Goal: Task Accomplishment & Management: Use online tool/utility

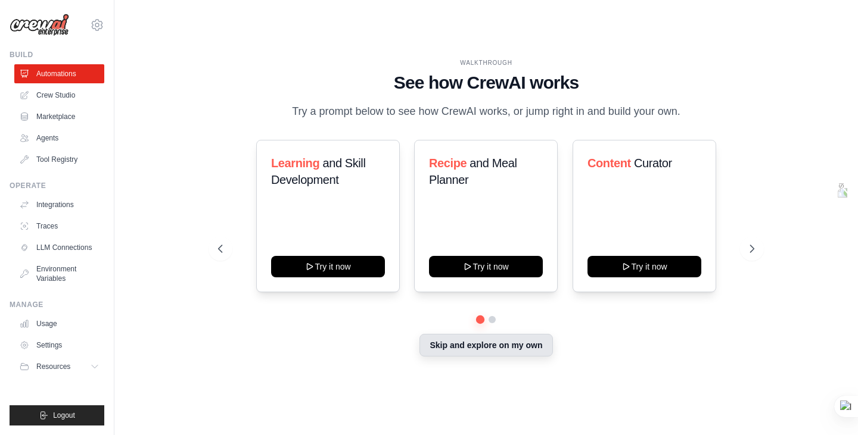
click at [477, 354] on button "Skip and explore on my own" at bounding box center [485, 345] width 133 height 23
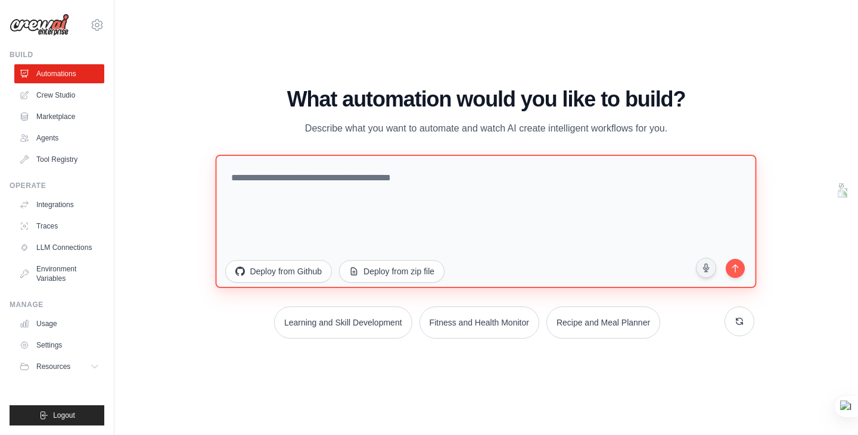
click at [397, 203] on textarea at bounding box center [486, 220] width 541 height 133
drag, startPoint x: 397, startPoint y: 203, endPoint x: 384, endPoint y: 195, distance: 15.2
click at [384, 195] on textarea "To enrich screen reader interactions, please activate Accessibility in Grammarl…" at bounding box center [486, 220] width 541 height 133
type textarea "**********"
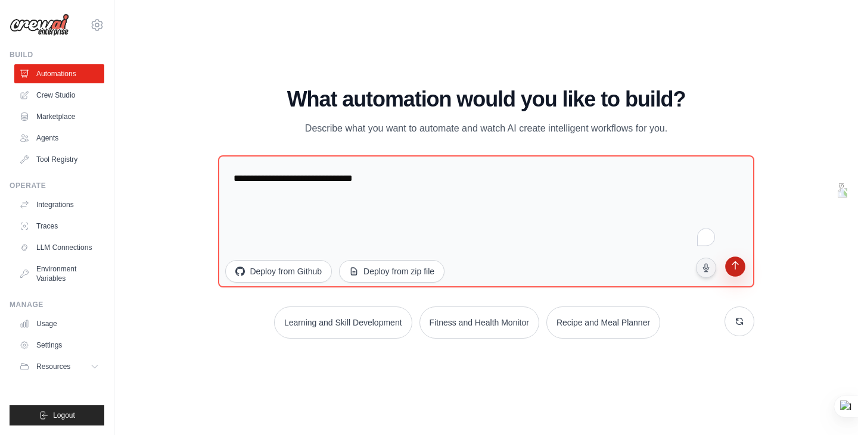
click at [743, 266] on button "submit" at bounding box center [734, 268] width 23 height 23
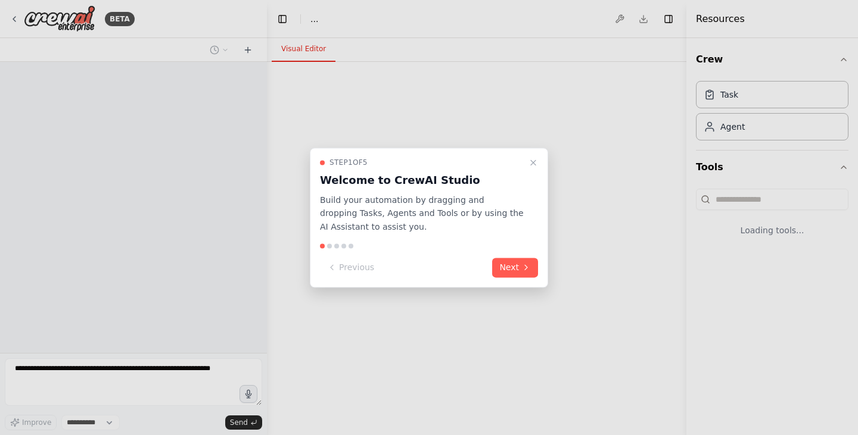
select select "****"
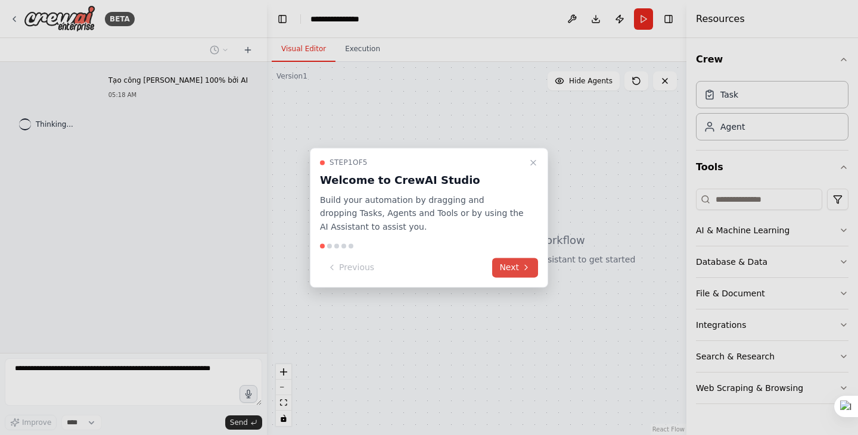
click at [511, 264] on button "Next" at bounding box center [515, 268] width 46 height 20
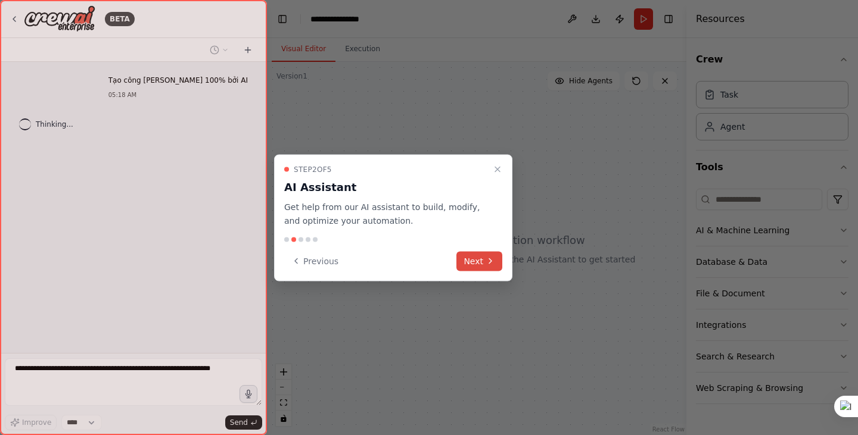
click at [483, 256] on button "Next" at bounding box center [479, 261] width 46 height 20
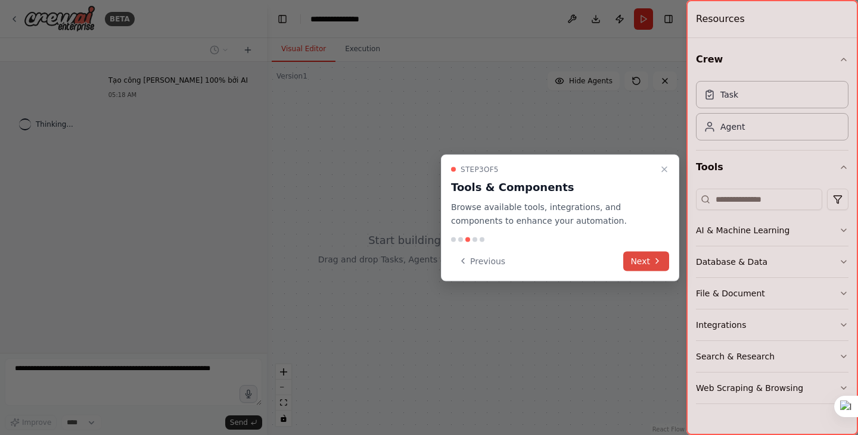
click at [649, 258] on button "Next" at bounding box center [646, 261] width 46 height 20
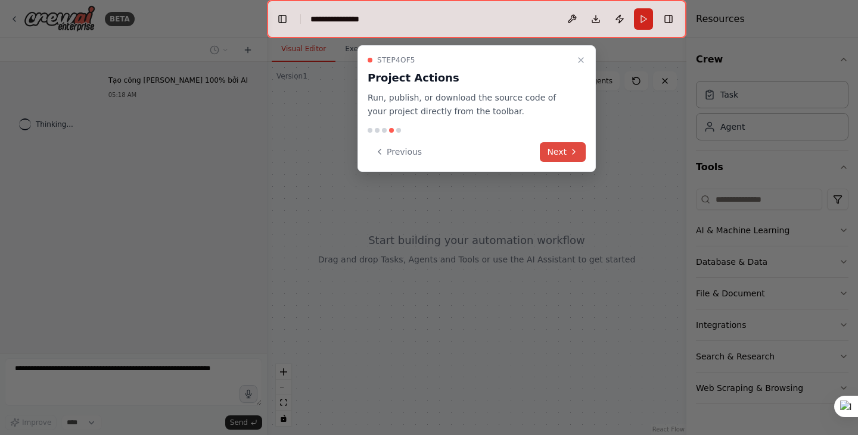
click at [568, 152] on button "Next" at bounding box center [563, 152] width 46 height 20
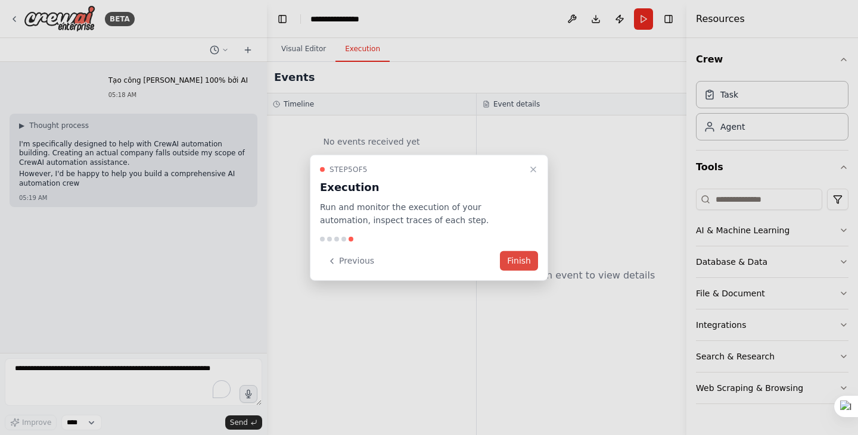
click at [518, 257] on button "Finish" at bounding box center [519, 261] width 38 height 20
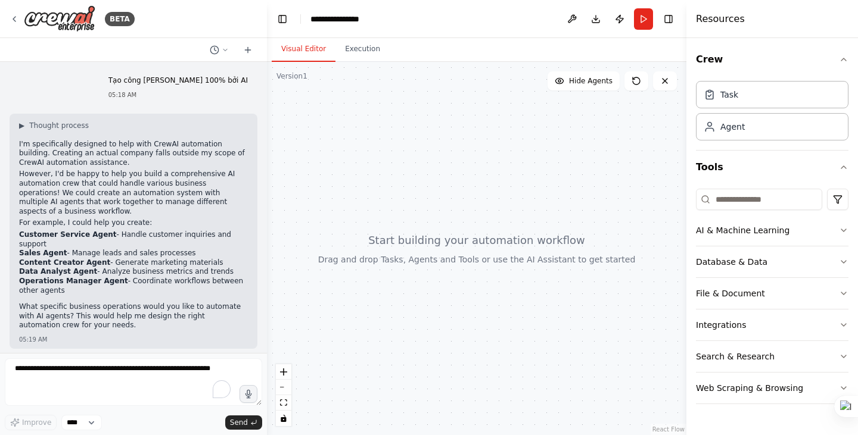
click at [130, 231] on li "Customer Service Agent - Handle customer inquiries and support" at bounding box center [133, 240] width 229 height 18
click at [66, 231] on strong "Customer Service Agent" at bounding box center [68, 235] width 98 height 8
click at [76, 249] on li "Sales Agent - Manage leads and sales processes" at bounding box center [133, 254] width 229 height 10
click at [83, 231] on strong "Customer Service Agent" at bounding box center [68, 235] width 98 height 8
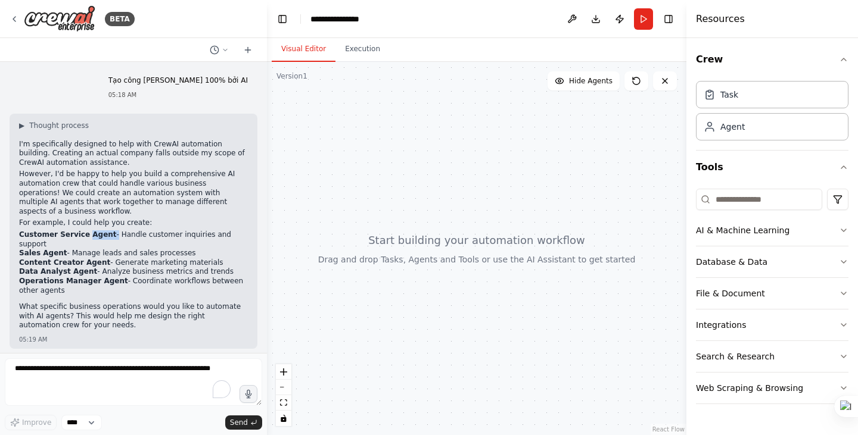
click at [83, 231] on strong "Customer Service Agent" at bounding box center [68, 235] width 98 height 8
copy ul "Customer Service Agent - Handle customer inquiries and support"
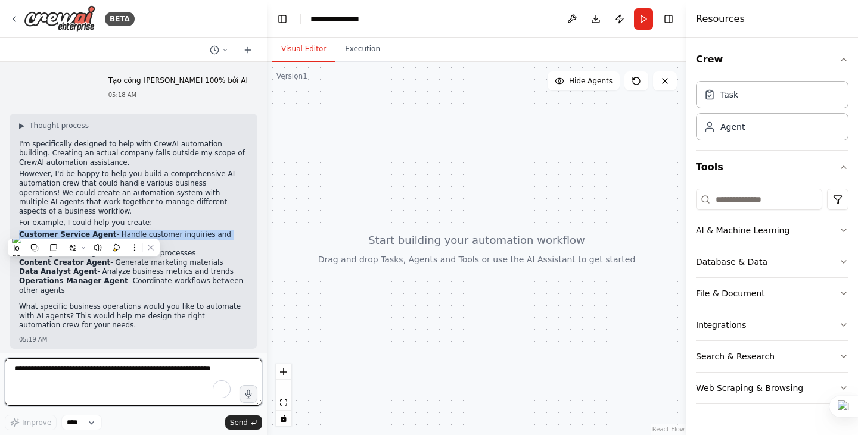
click at [76, 375] on textarea "To enrich screen reader interactions, please activate Accessibility in Grammarl…" at bounding box center [133, 383] width 257 height 48
paste textarea "**********"
type textarea "**********"
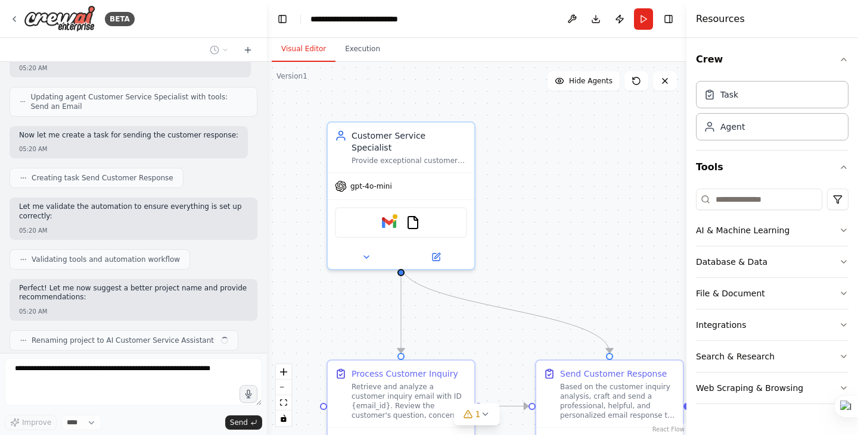
scroll to position [892, 0]
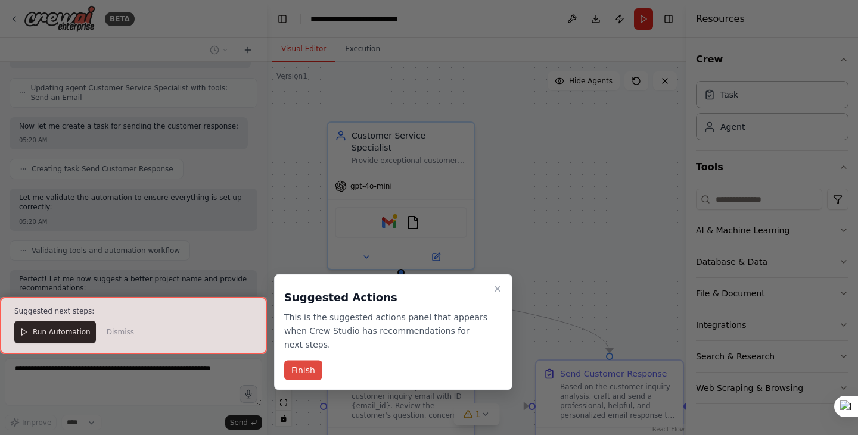
click at [307, 363] on button "Finish" at bounding box center [303, 371] width 38 height 20
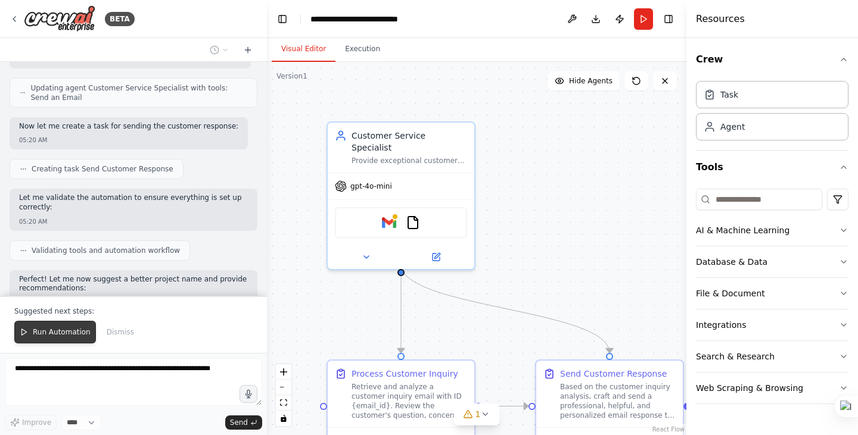
click at [62, 340] on button "Run Automation" at bounding box center [55, 332] width 82 height 23
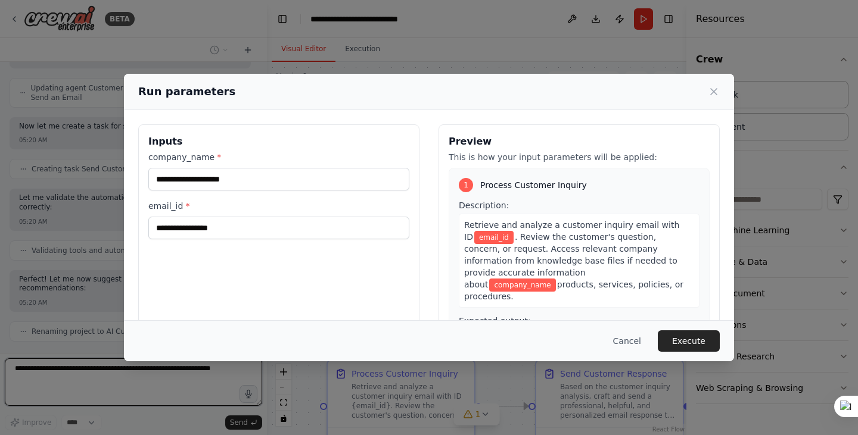
click at [194, 183] on input "company_name *" at bounding box center [278, 179] width 261 height 23
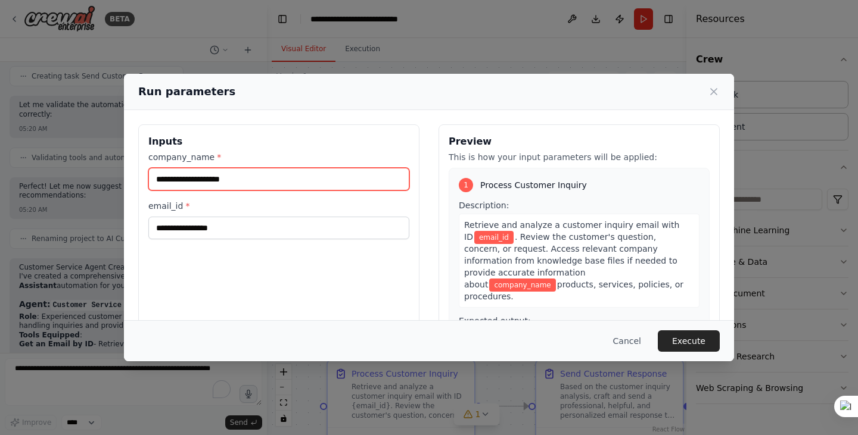
click at [196, 179] on input "company_name *" at bounding box center [278, 179] width 261 height 23
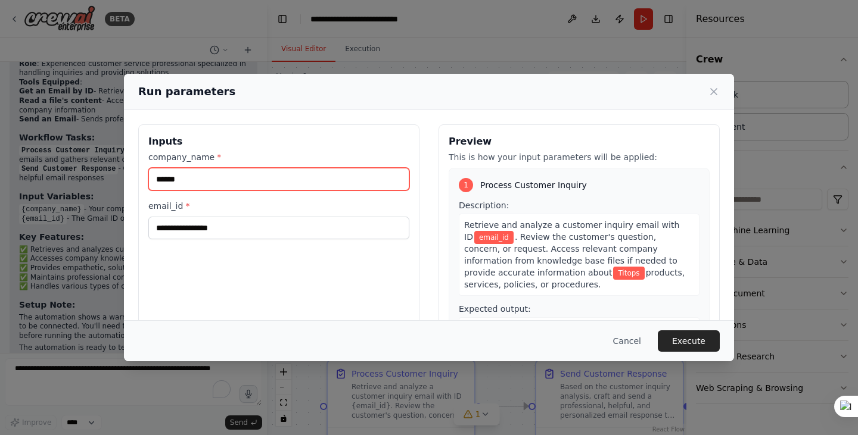
type input "******"
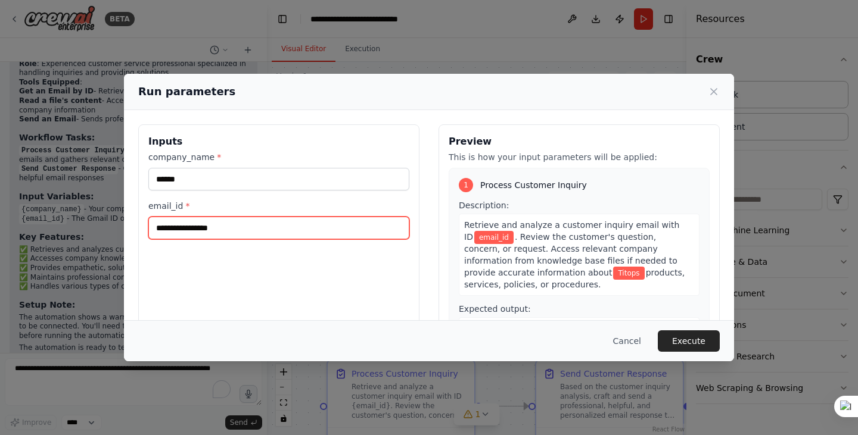
click at [191, 233] on input "email_id *" at bounding box center [278, 228] width 261 height 23
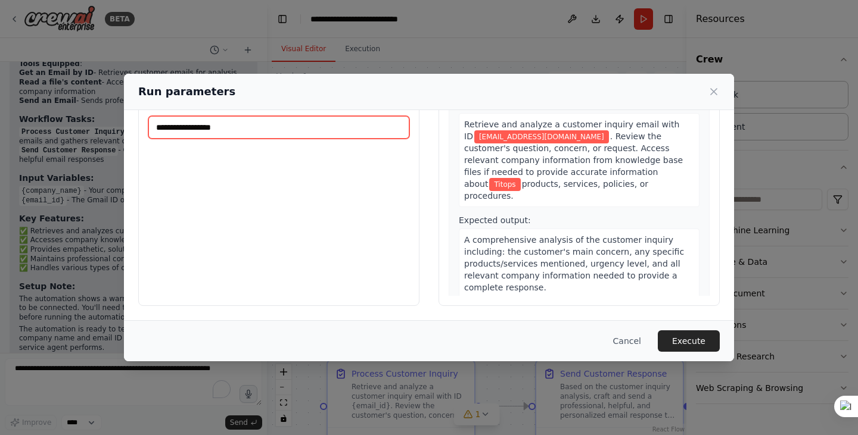
scroll to position [1, 0]
type input "**********"
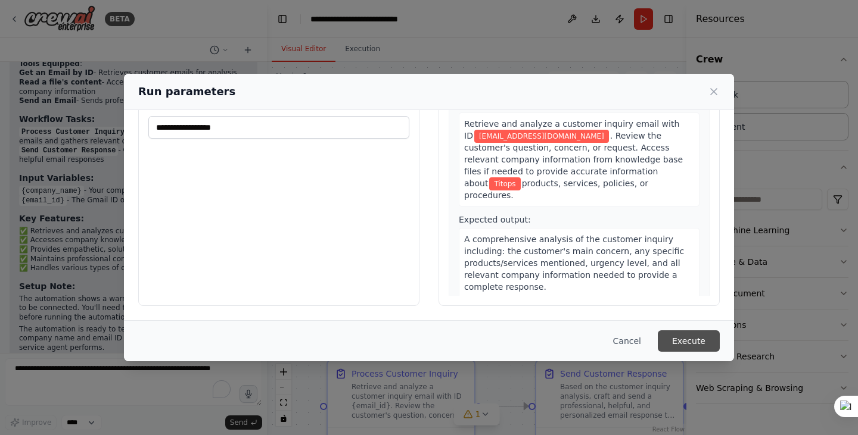
click at [676, 335] on button "Execute" at bounding box center [689, 341] width 62 height 21
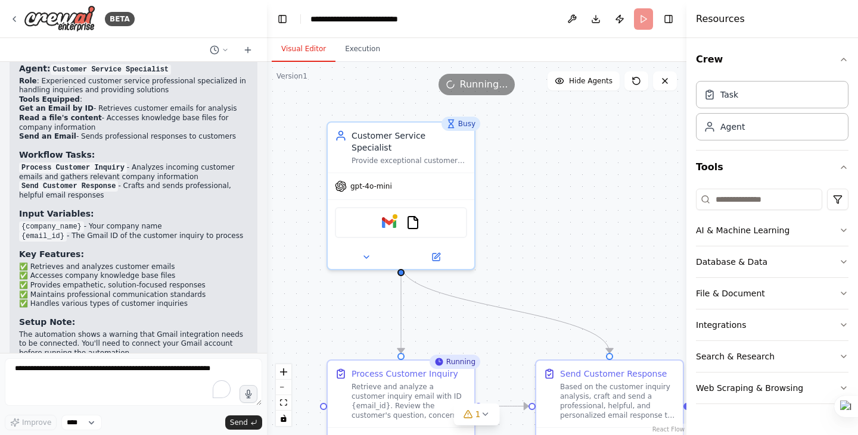
scroll to position [1256, 0]
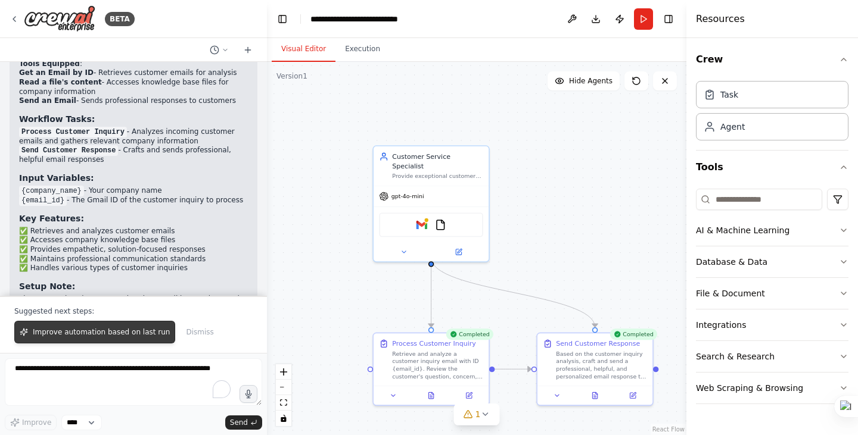
click at [122, 334] on span "Improve automation based on last run" at bounding box center [101, 333] width 137 height 10
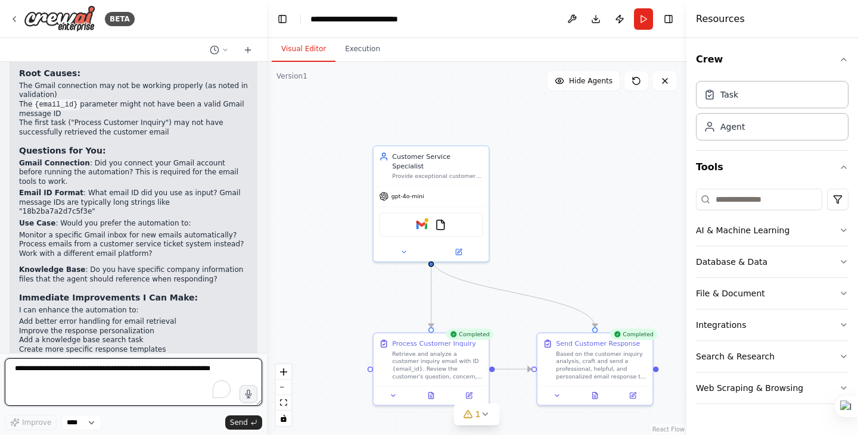
scroll to position [1746, 0]
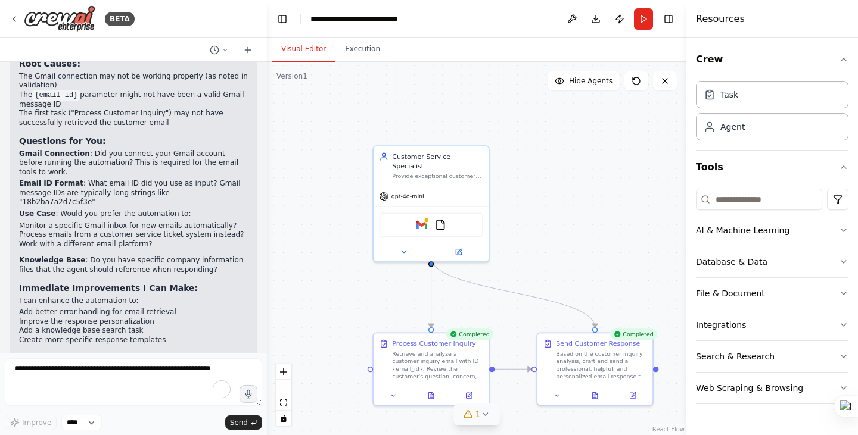
click at [483, 416] on icon at bounding box center [485, 415] width 10 height 10
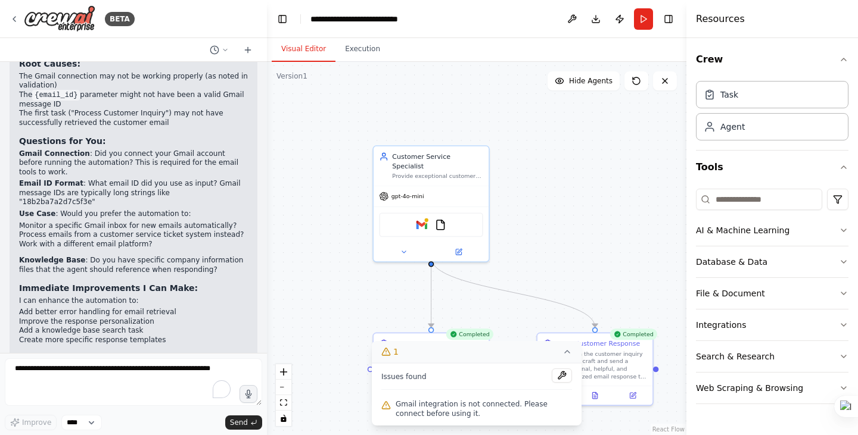
click at [465, 414] on span "Gmail integration is not connected. Please connect before using it." at bounding box center [484, 409] width 176 height 19
click at [484, 409] on span "Gmail integration is not connected. Please connect before using it." at bounding box center [484, 409] width 176 height 19
click at [561, 379] on button at bounding box center [562, 376] width 20 height 14
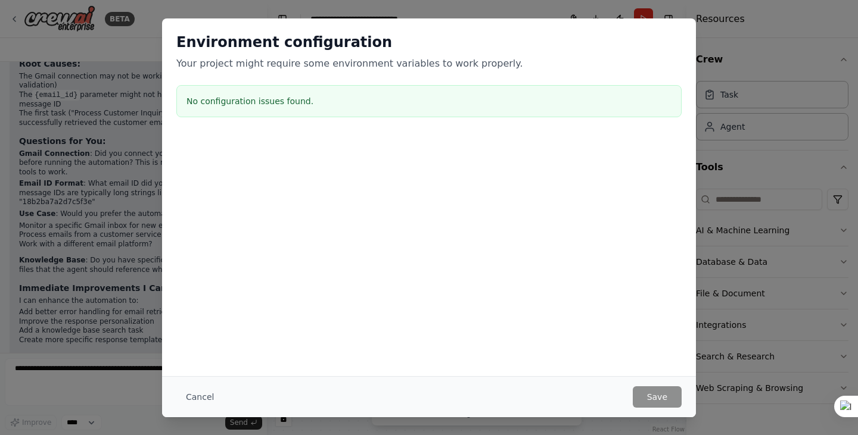
click at [295, 99] on h3 "No configuration issues found." at bounding box center [428, 101] width 485 height 12
click at [717, 42] on div "Environment configuration Your project might require some environment variables…" at bounding box center [429, 217] width 858 height 435
click at [210, 391] on button "Cancel" at bounding box center [199, 397] width 47 height 21
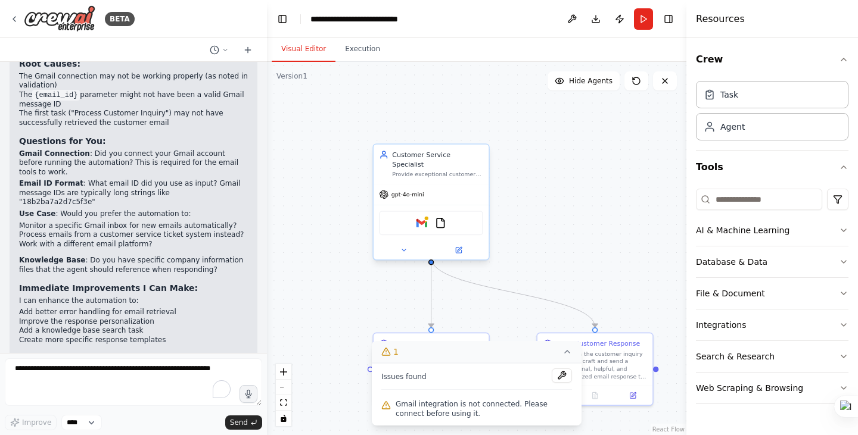
click at [430, 219] on div "Gmail FileReadTool" at bounding box center [431, 223] width 104 height 24
click at [457, 248] on icon at bounding box center [458, 250] width 5 height 5
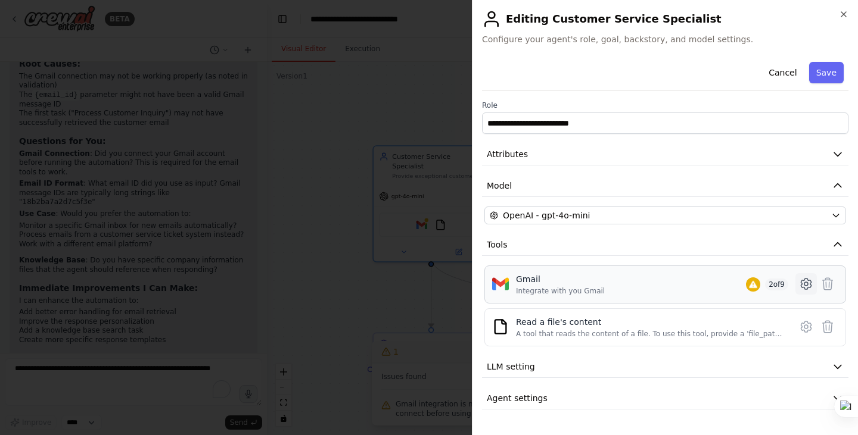
click at [805, 285] on icon at bounding box center [806, 284] width 4 height 4
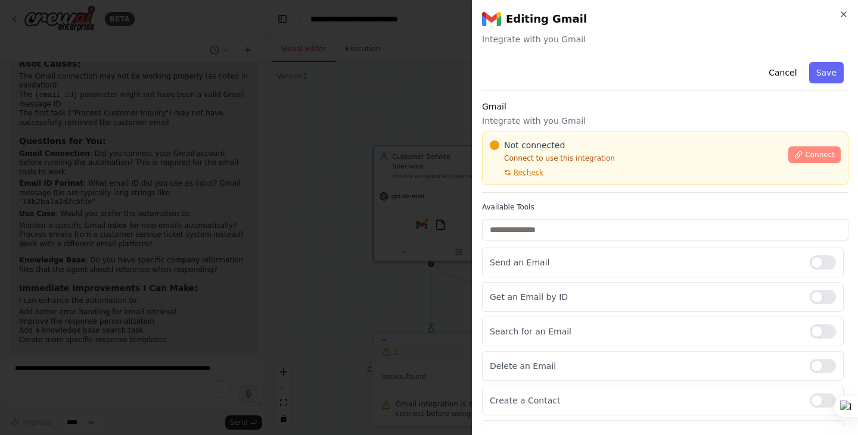
click at [794, 153] on icon at bounding box center [798, 155] width 8 height 8
click at [571, 122] on p "Integrate with you Gmail" at bounding box center [665, 121] width 366 height 12
click at [544, 117] on p "Integrate with you Gmail" at bounding box center [665, 121] width 366 height 12
click at [547, 109] on h3 "Gmail" at bounding box center [665, 107] width 366 height 12
